Goal: Information Seeking & Learning: Learn about a topic

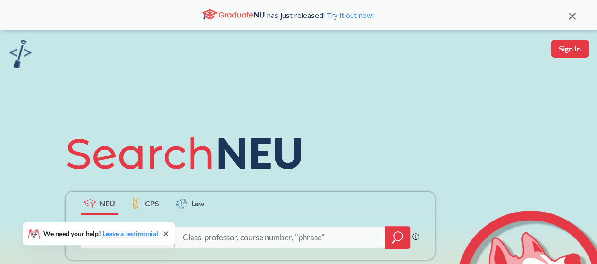
scroll to position [47, 0]
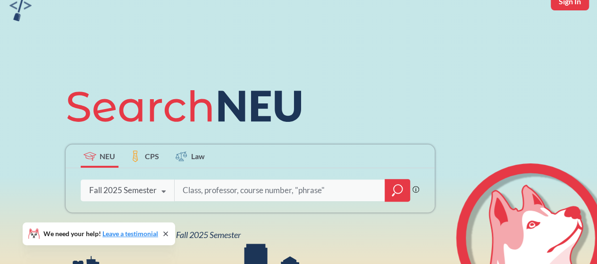
click at [238, 191] on input "search" at bounding box center [280, 190] width 196 height 20
type input "BIOL 5573"
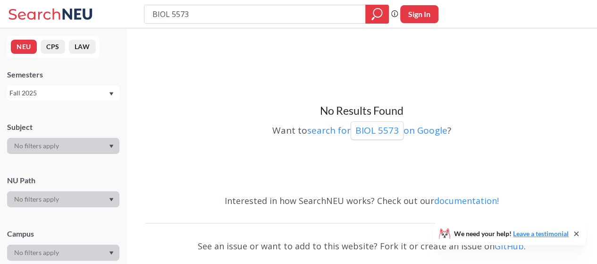
click at [83, 97] on div "Fall 2025" at bounding box center [58, 93] width 99 height 10
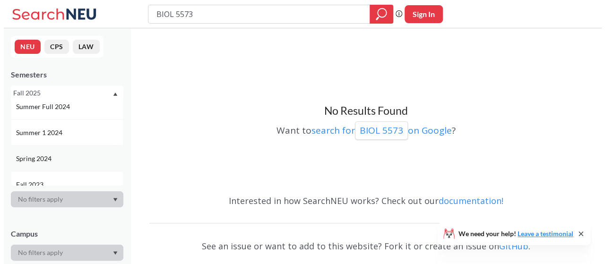
scroll to position [236, 0]
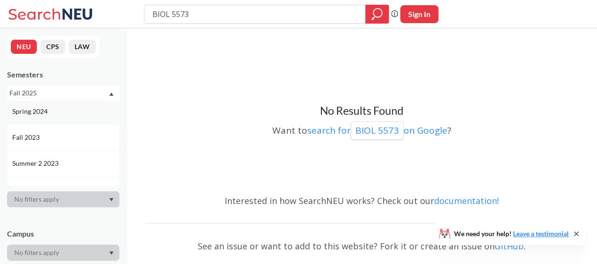
click at [79, 117] on div "Spring 2024" at bounding box center [63, 111] width 112 height 26
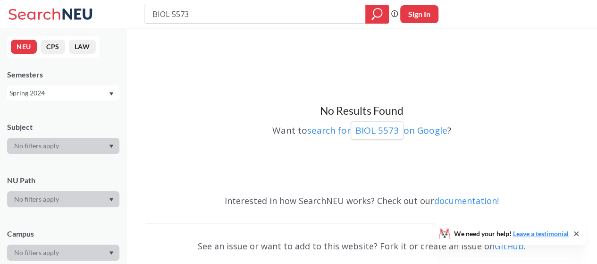
click at [171, 15] on input "BIOL 5573" at bounding box center [255, 14] width 207 height 16
type input "BIOL5573"
click at [43, 94] on div "Spring 2024" at bounding box center [58, 93] width 99 height 10
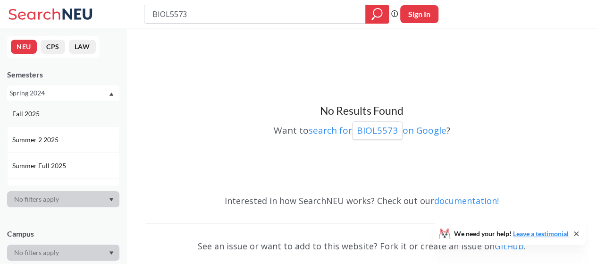
click at [51, 106] on div "Fall 2025" at bounding box center [63, 114] width 112 height 26
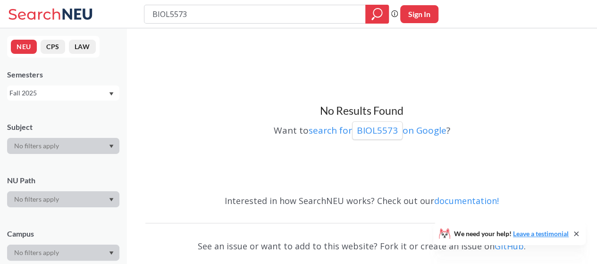
click at [163, 19] on input "BIOL5573" at bounding box center [255, 14] width 207 height 16
type input "biol"
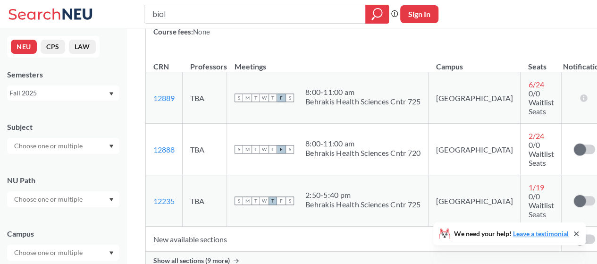
scroll to position [2267, 0]
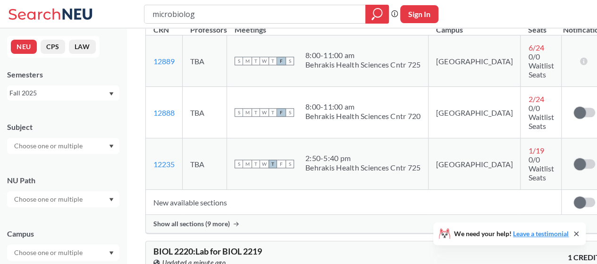
type input "microbiology"
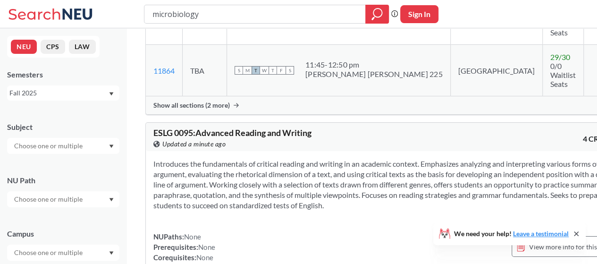
scroll to position [1889, 0]
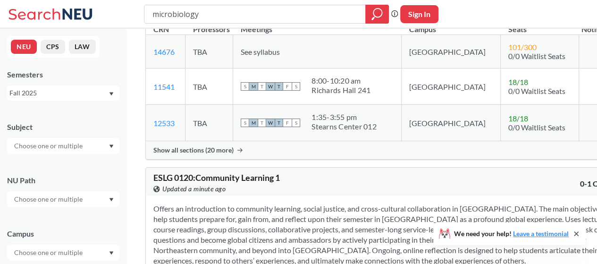
click at [250, 6] on input "microbiology" at bounding box center [255, 14] width 207 height 16
type input "behavior"
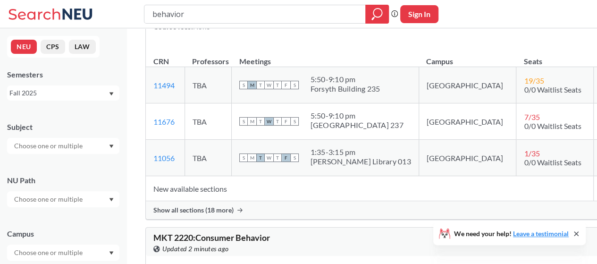
scroll to position [756, 0]
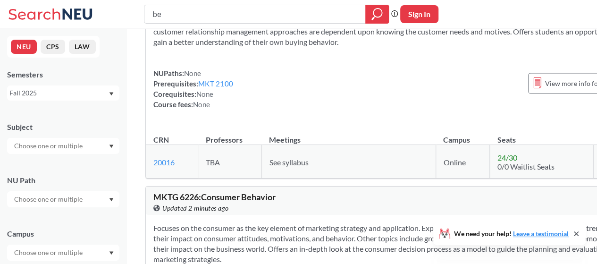
type input "b"
type input "biol"
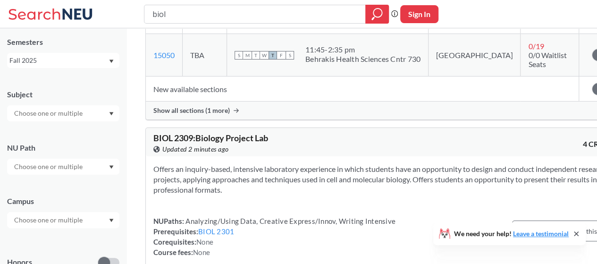
scroll to position [47, 0]
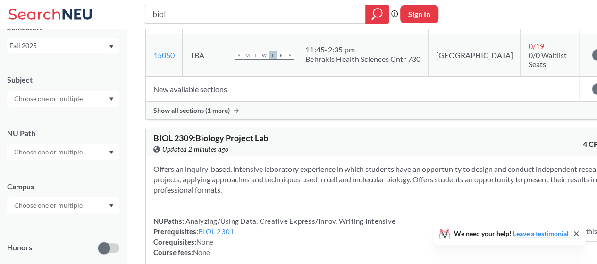
click at [96, 102] on div at bounding box center [63, 99] width 112 height 16
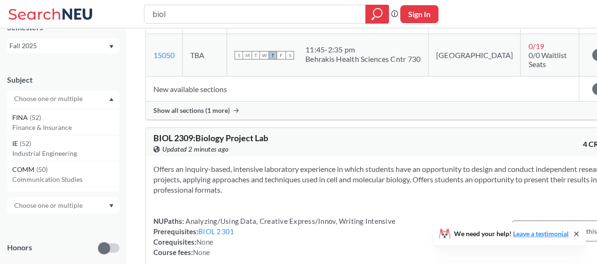
scroll to position [331, 0]
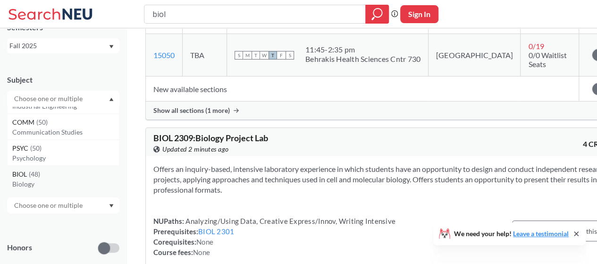
click at [60, 179] on p "Biology" at bounding box center [65, 183] width 107 height 9
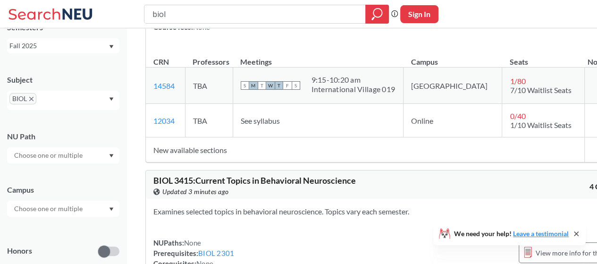
click at [383, 206] on section "Examines selected topics in behavioral neuroscience. Topics vary each semester." at bounding box center [389, 211] width 473 height 10
click at [519, 242] on div "View more info for this class" at bounding box center [572, 252] width 106 height 21
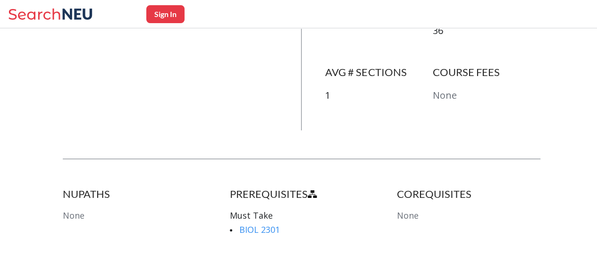
scroll to position [472, 0]
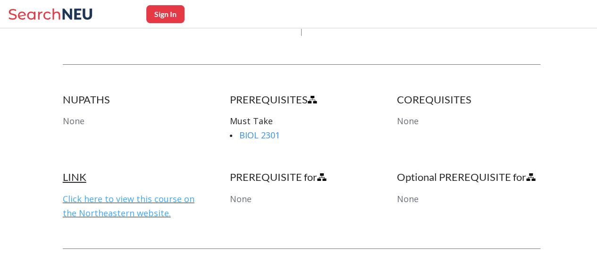
click at [162, 193] on link "Click here to view this course on the Northeastern website." at bounding box center [129, 206] width 132 height 26
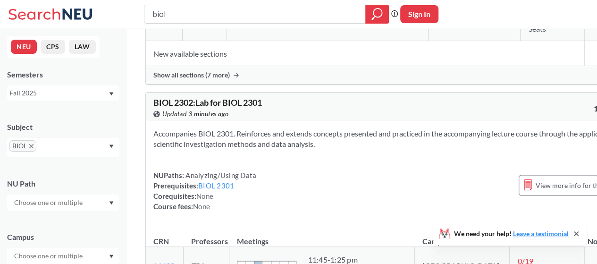
scroll to position [803, 0]
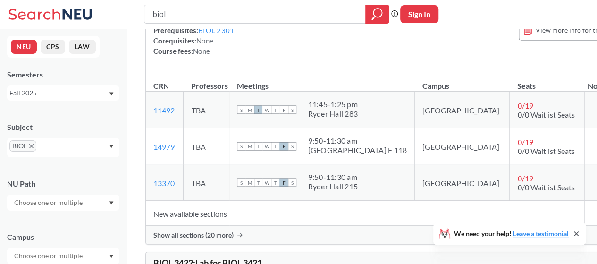
click at [178, 11] on input "biol" at bounding box center [255, 14] width 207 height 16
type input "behavioral neuroscience"
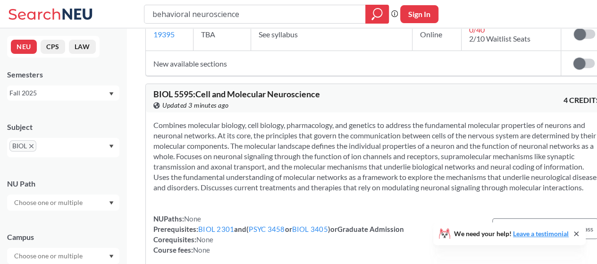
scroll to position [244, 0]
